Goal: Check status: Check status

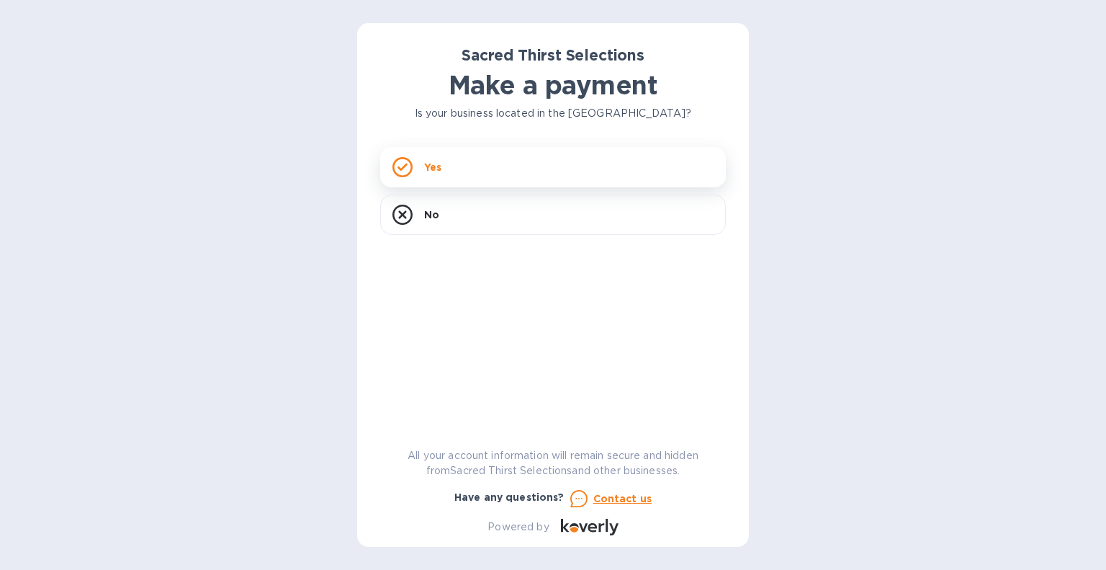
click at [485, 171] on div "Yes" at bounding box center [553, 167] width 346 height 40
